Goal: Find specific page/section: Find specific page/section

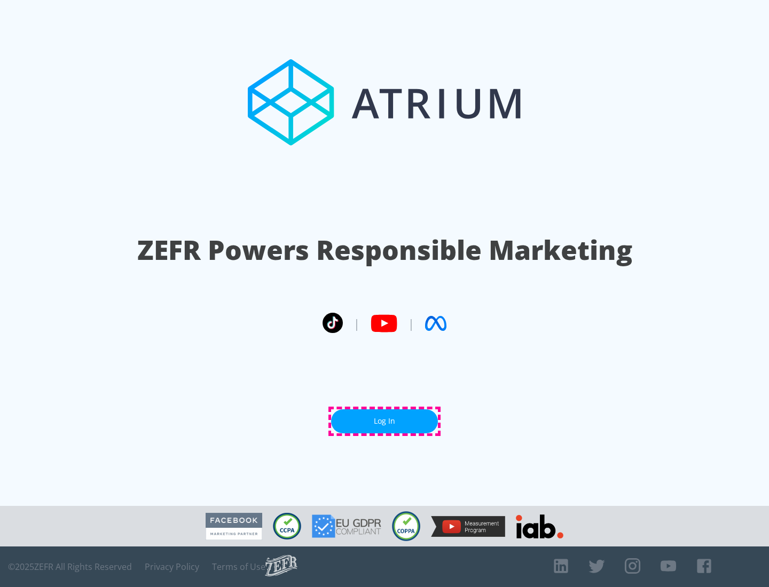
click at [384, 421] on link "Log In" at bounding box center [384, 422] width 107 height 24
